Goal: Submit feedback/report problem

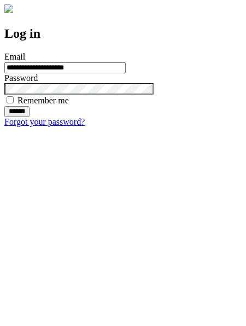
type input "**********"
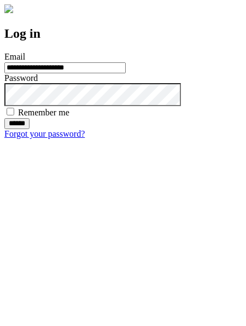
click at [30, 129] on input "******" at bounding box center [16, 123] width 25 height 11
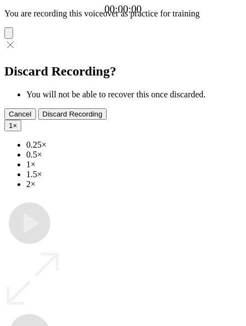
type input "**********"
